Goal: Task Accomplishment & Management: Complete application form

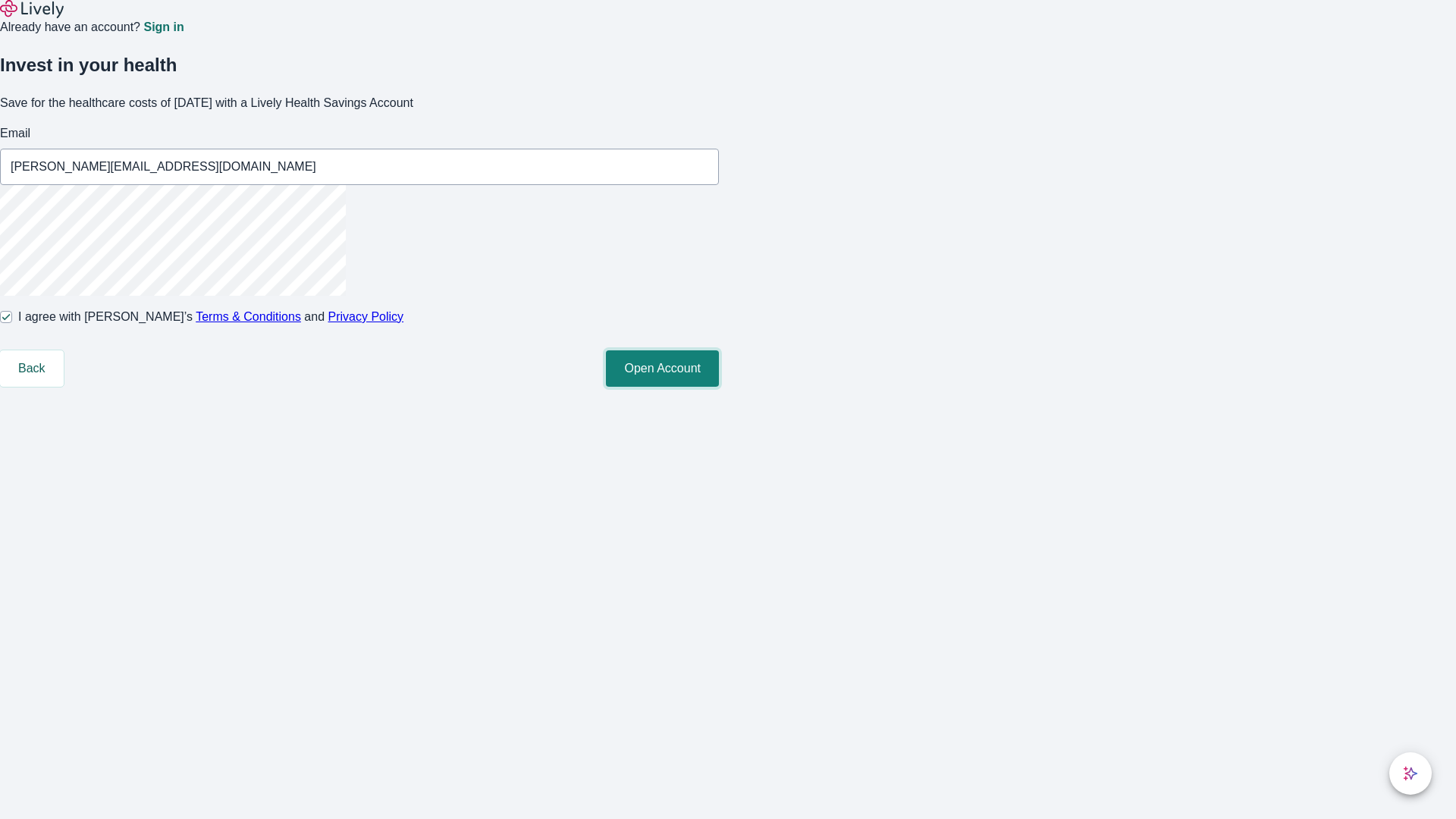
click at [719, 387] on button "Open Account" at bounding box center [662, 369] width 113 height 37
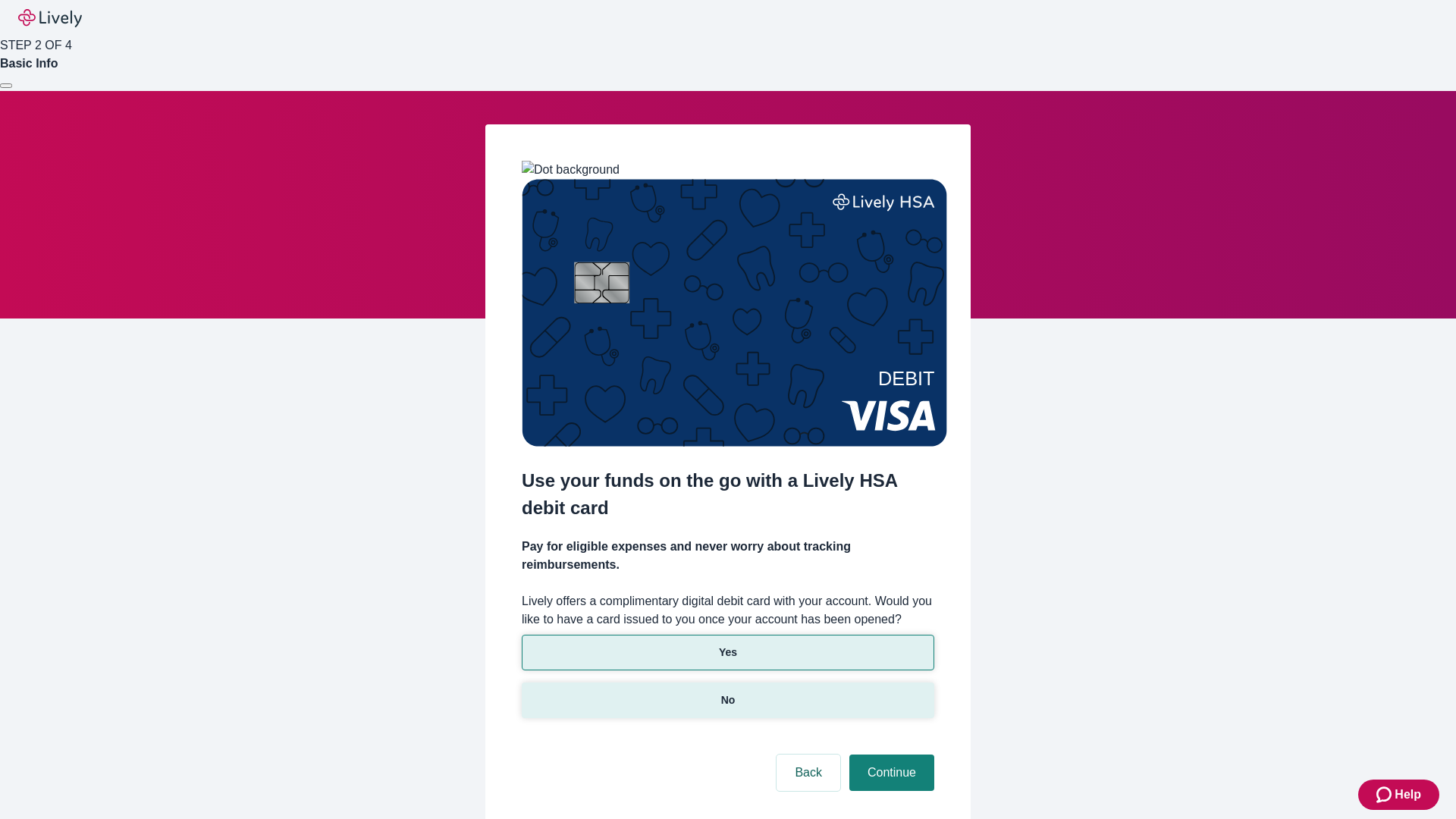
click at [727, 692] on p "No" at bounding box center [729, 700] width 15 height 16
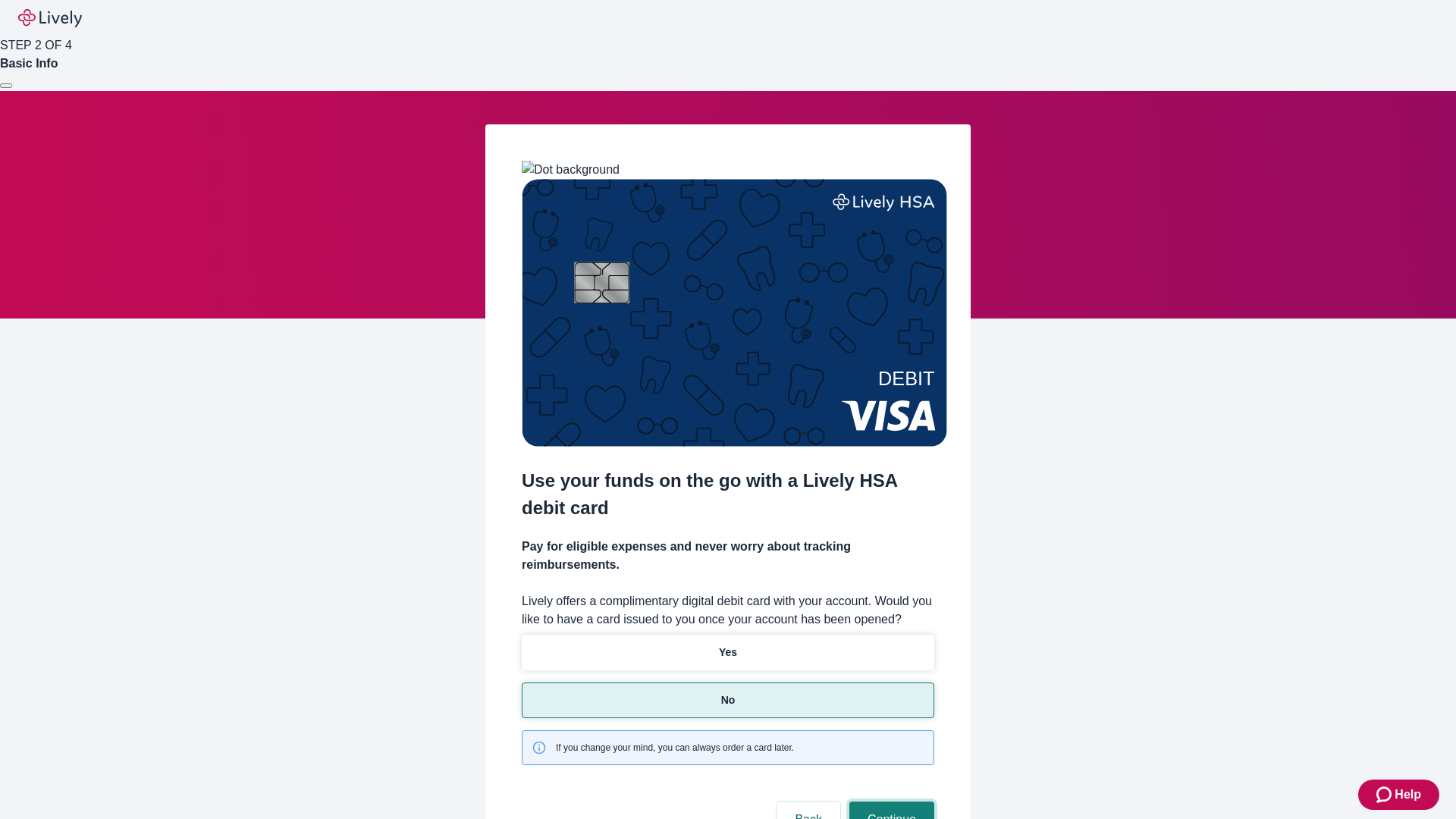
click at [889, 802] on button "Continue" at bounding box center [892, 820] width 85 height 37
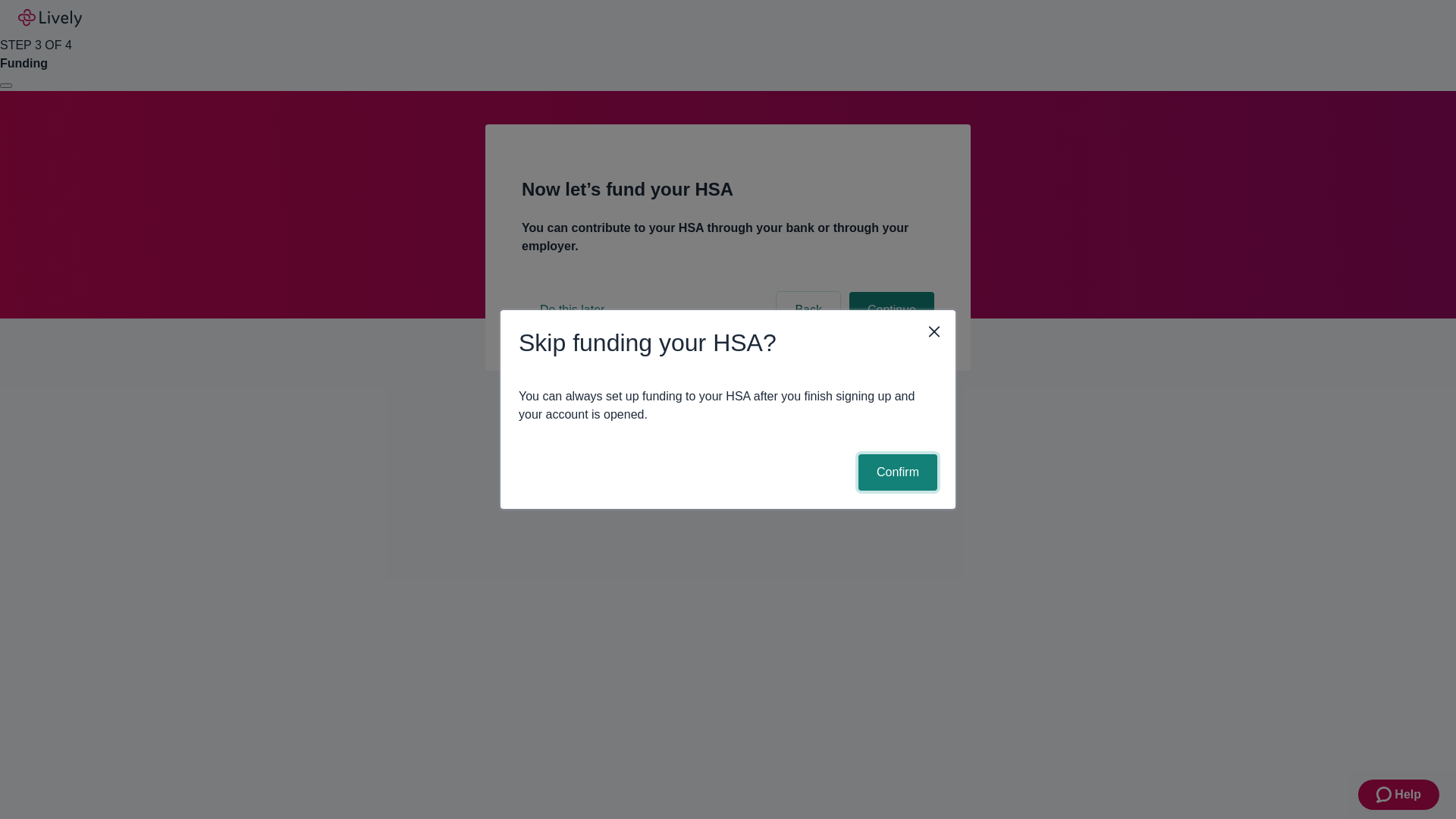
click at [896, 472] on button "Confirm" at bounding box center [898, 473] width 79 height 37
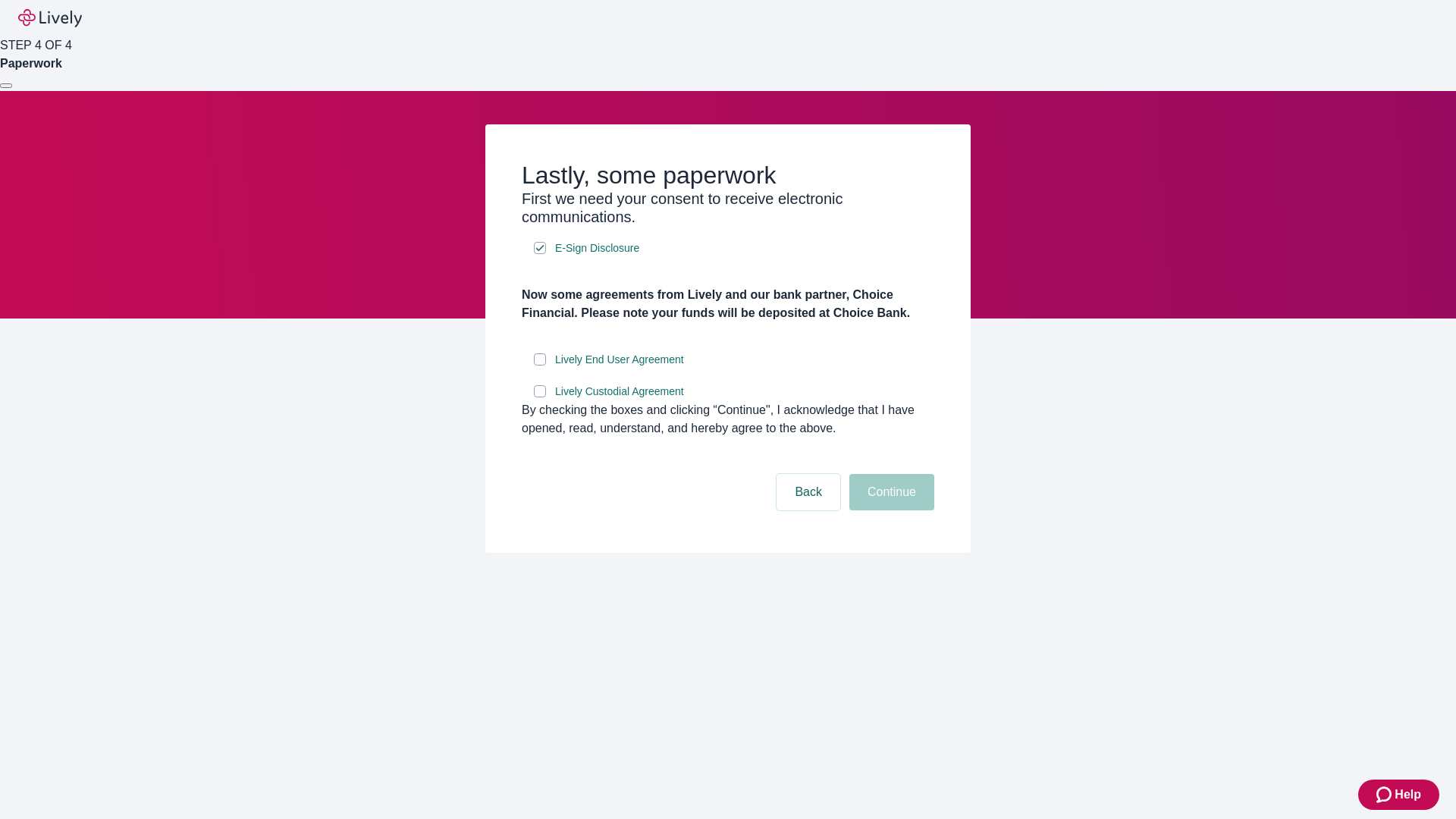
click at [540, 366] on input "Lively End User Agreement" at bounding box center [539, 360] width 12 height 12
checkbox input "true"
click at [540, 397] on input "Lively Custodial Agreement" at bounding box center [539, 391] width 12 height 12
checkbox input "true"
click at [889, 511] on button "Continue" at bounding box center [892, 493] width 85 height 37
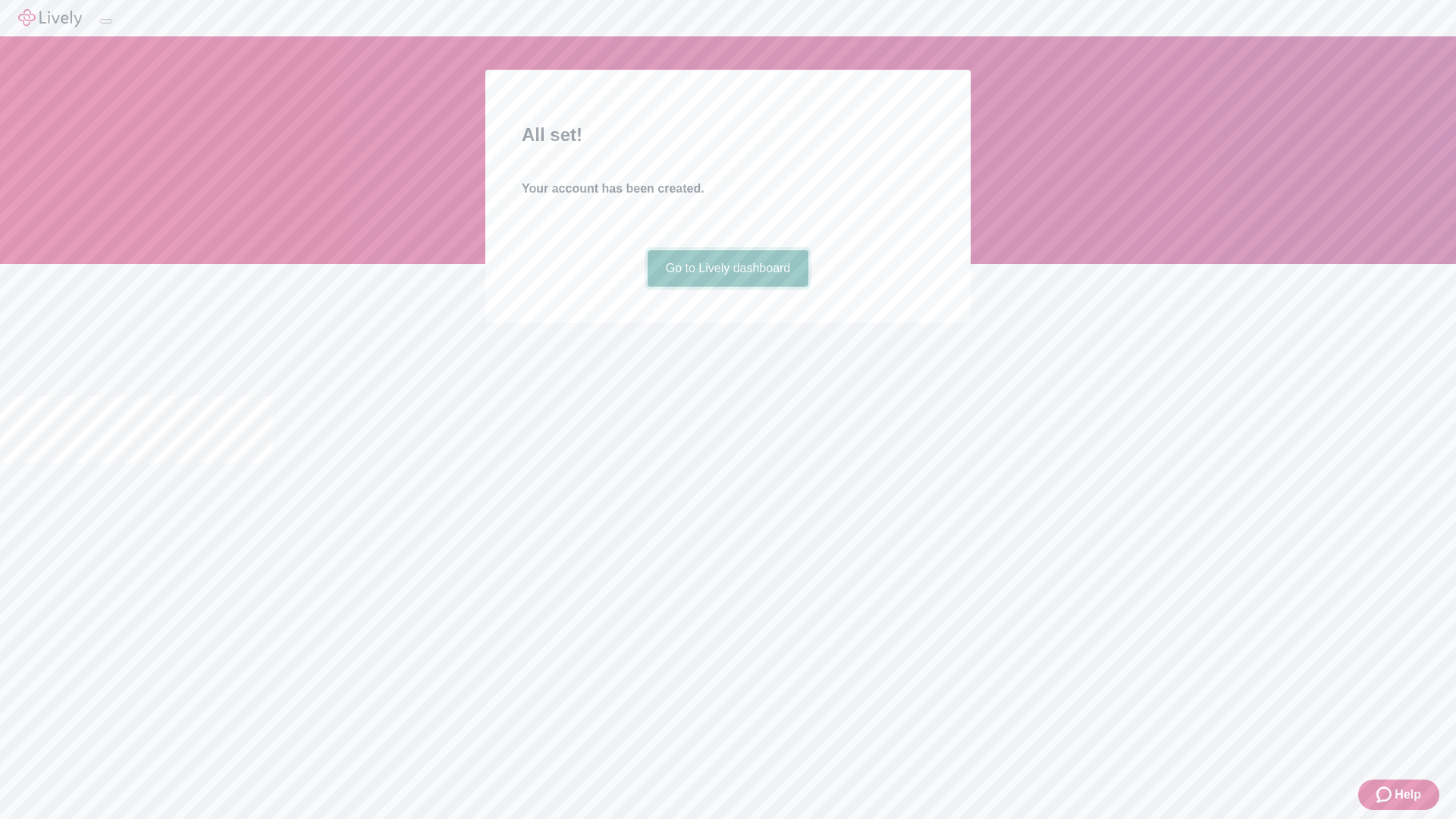
click at [727, 287] on link "Go to Lively dashboard" at bounding box center [728, 269] width 161 height 37
